Goal: Use online tool/utility: Utilize a website feature to perform a specific function

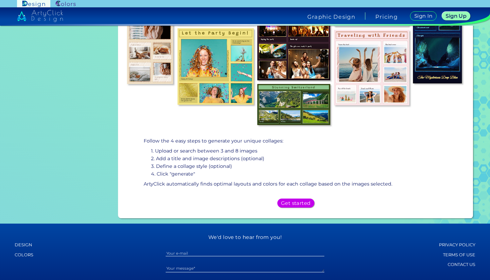
scroll to position [156, 0]
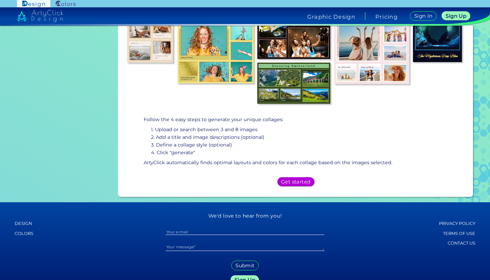
click at [283, 183] on div "Get started" at bounding box center [295, 181] width 33 height 8
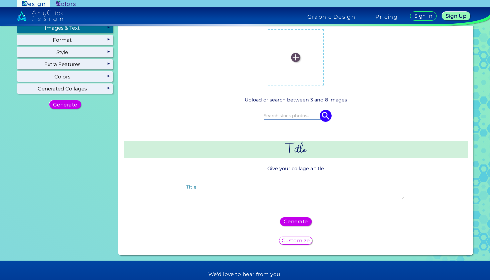
scroll to position [38, 0]
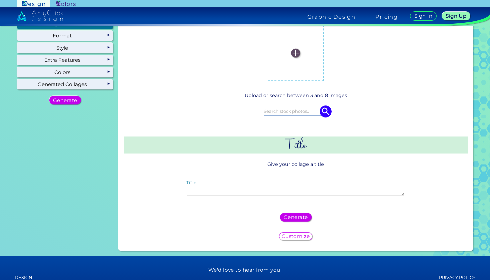
click at [296, 52] on img at bounding box center [295, 53] width 9 height 9
click at [0, 0] on input "file" at bounding box center [0, 0] width 0 height 0
click at [300, 234] on h5 "Customize" at bounding box center [296, 236] width 26 height 5
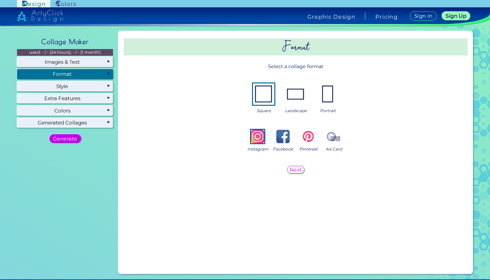
click at [295, 87] on img at bounding box center [295, 93] width 21 height 21
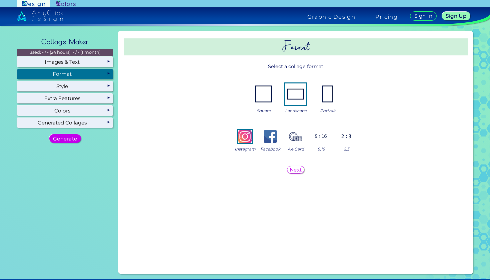
click at [289, 166] on div "Next" at bounding box center [295, 169] width 15 height 7
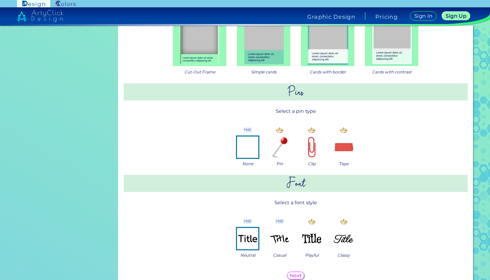
scroll to position [158, 0]
click at [242, 137] on img at bounding box center [247, 146] width 21 height 21
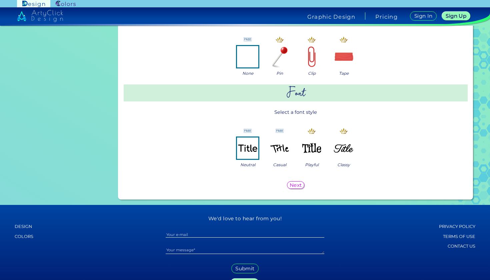
scroll to position [247, 0]
click at [285, 147] on img at bounding box center [279, 148] width 21 height 21
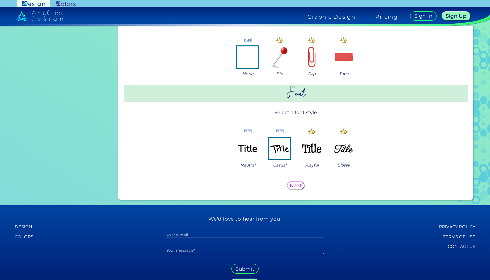
click at [293, 184] on h5 "Next" at bounding box center [295, 185] width 11 height 5
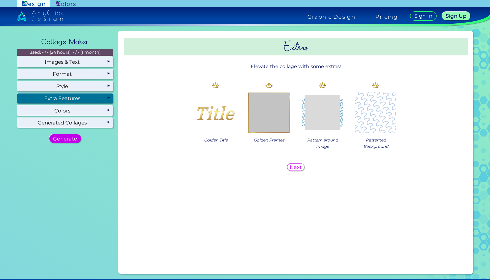
click at [291, 166] on h5 "Next" at bounding box center [295, 166] width 11 height 5
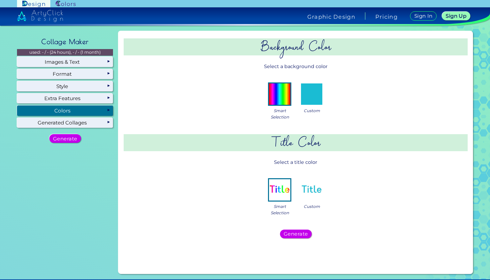
click at [310, 186] on img at bounding box center [311, 189] width 21 height 21
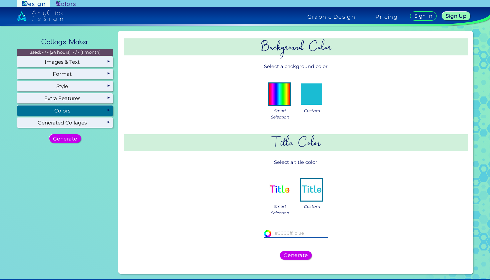
click at [293, 229] on input at bounding box center [296, 232] width 64 height 7
click at [283, 185] on img at bounding box center [279, 189] width 21 height 21
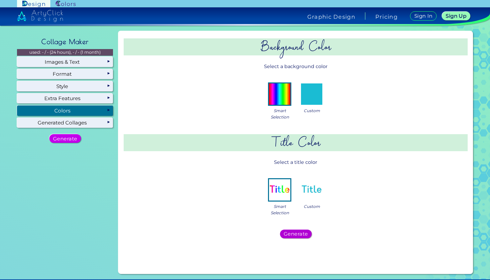
click at [299, 230] on div "Generate" at bounding box center [295, 234] width 29 height 8
